Goal: Task Accomplishment & Management: Complete application form

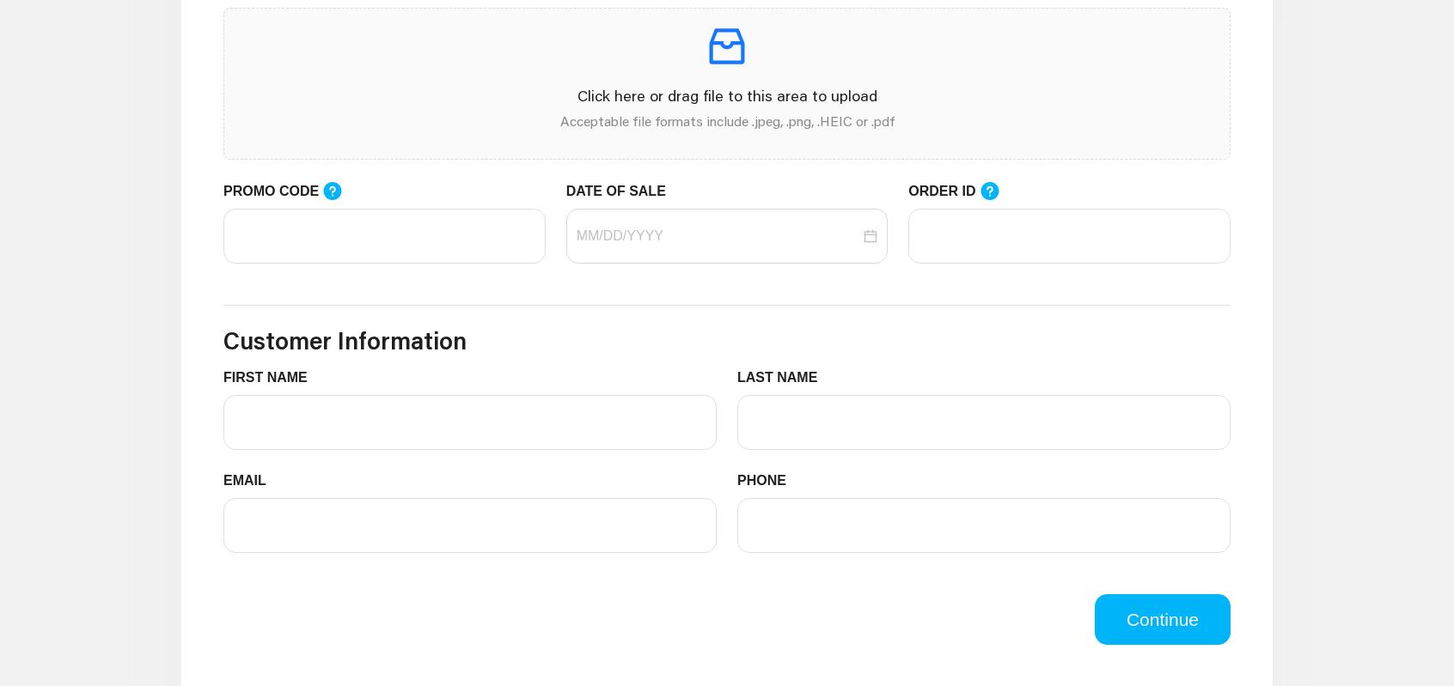
scroll to position [630, 0]
click at [436, 256] on input "PROMO CODE" at bounding box center [384, 237] width 322 height 55
click at [434, 241] on input "PROMO CODE" at bounding box center [384, 237] width 322 height 55
paste input "NVIDIA-Certified Professional: AI Operations (NCP-AIO)"
type input "NVIDIA-Certified Professional: AI Operations (NCP-AIO)"
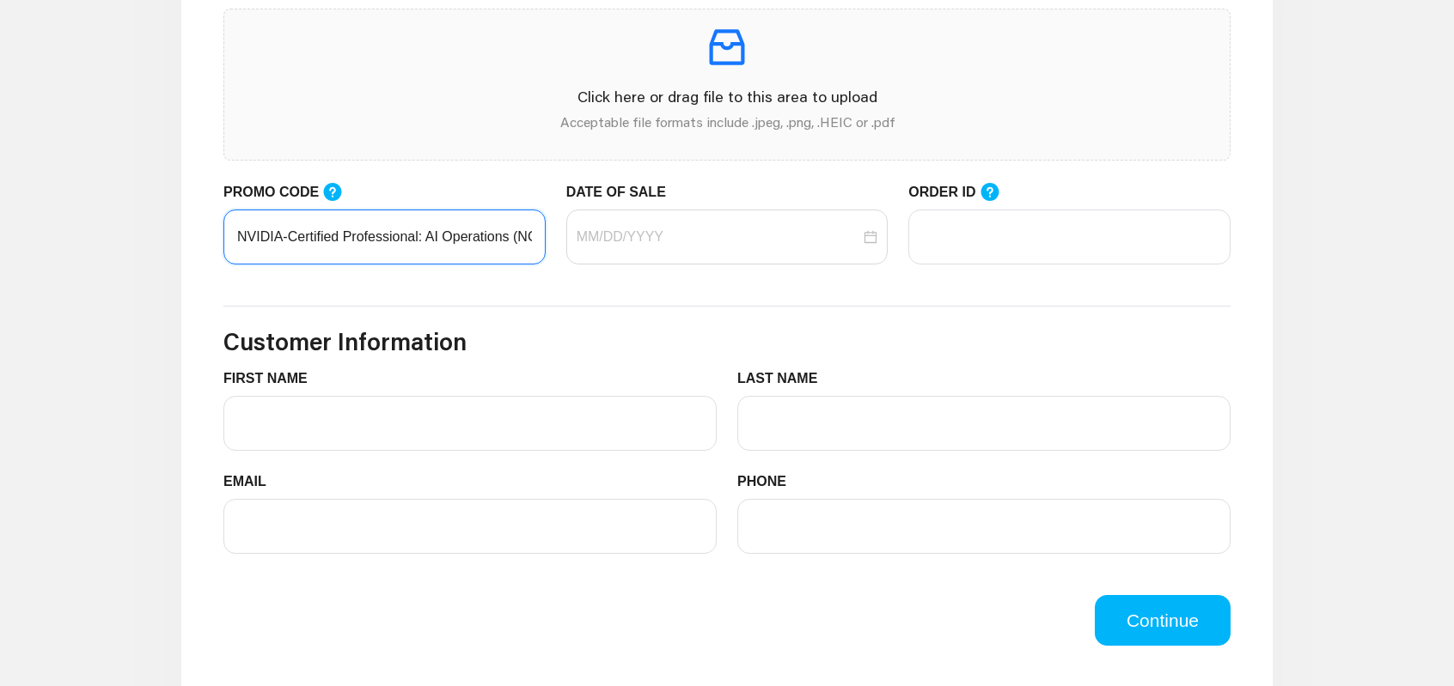
scroll to position [0, 40]
click at [494, 241] on input "NVIDIA-Certified Professional: AI Operations (NCP-AIO)" at bounding box center [384, 237] width 322 height 55
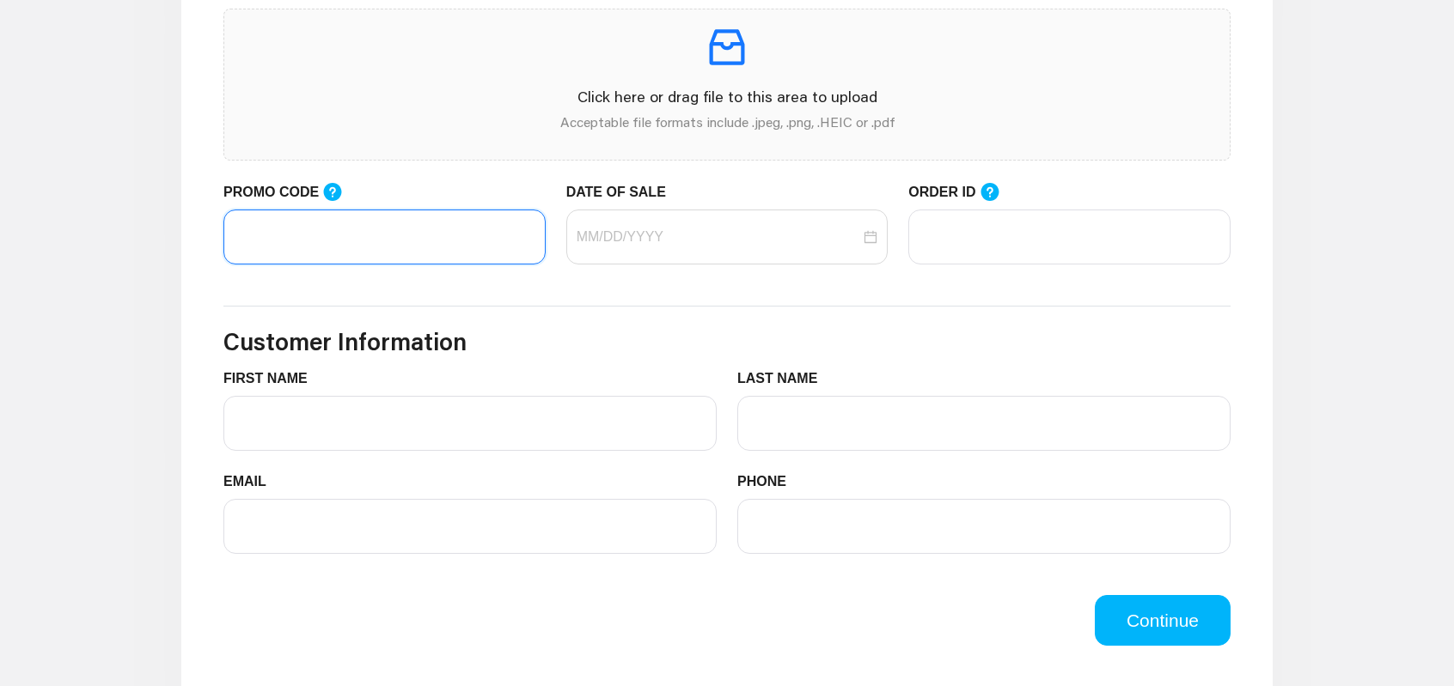
scroll to position [0, 0]
click at [514, 255] on input "PROMO CODE" at bounding box center [384, 237] width 322 height 55
paste input "LIFEMART20"
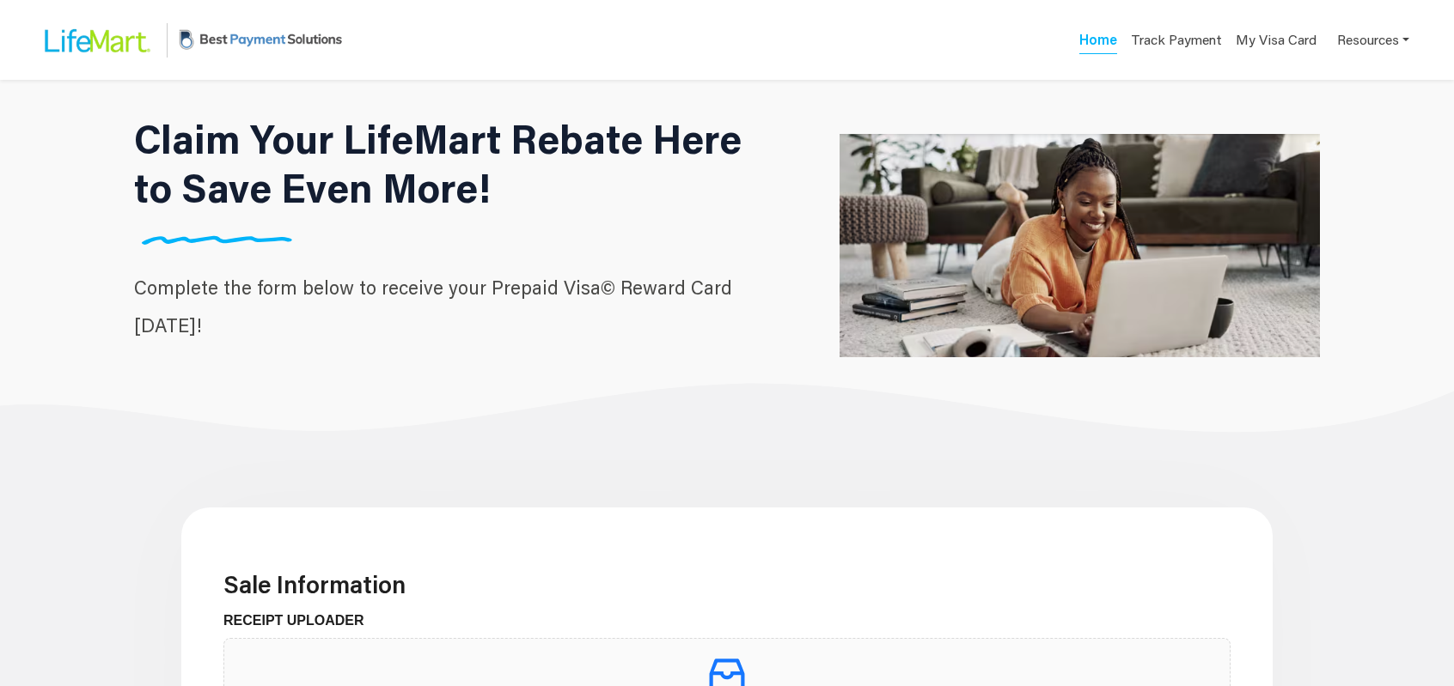
type input "LIFEMART20"
